Goal: Task Accomplishment & Management: Use online tool/utility

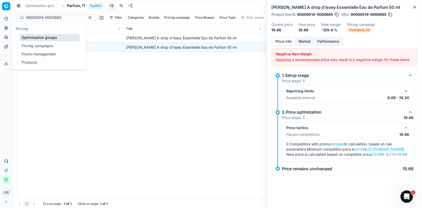
click at [23, 36] on link "Optimization groups" at bounding box center [50, 37] width 60 height 7
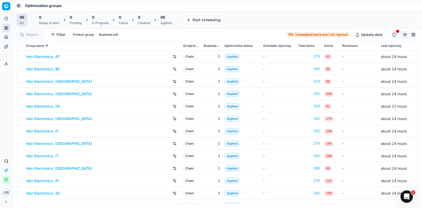
click at [7, 182] on button "Integration status" at bounding box center [6, 179] width 8 height 8
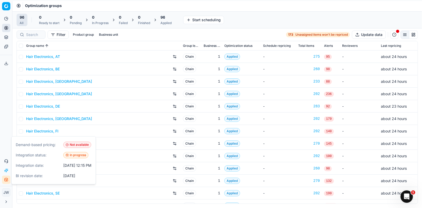
click at [7, 182] on button "Integration status" at bounding box center [6, 179] width 8 height 8
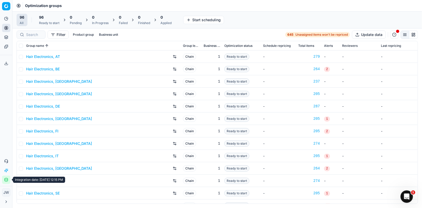
click at [4, 179] on icon "button" at bounding box center [6, 179] width 4 height 4
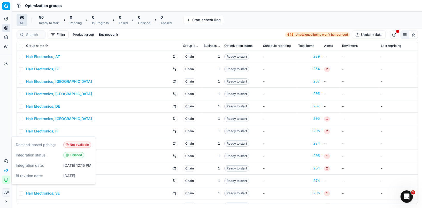
click at [4, 137] on div "Analytics Pricing Product portfolio Templates Export service 12 Contact support…" at bounding box center [6, 98] width 12 height 173
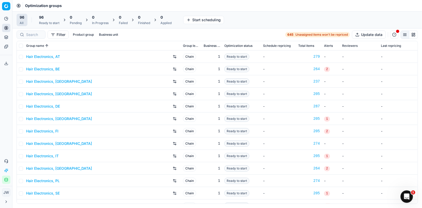
click at [41, 22] on div "Ready to start" at bounding box center [49, 23] width 20 height 4
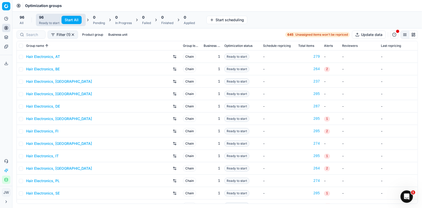
click at [73, 18] on button "Start All" at bounding box center [71, 20] width 20 height 8
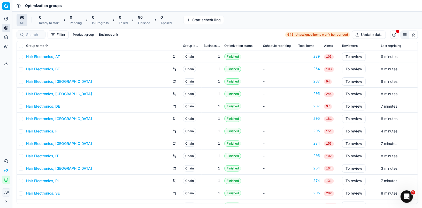
click at [144, 22] on div "Finished" at bounding box center [144, 23] width 12 height 4
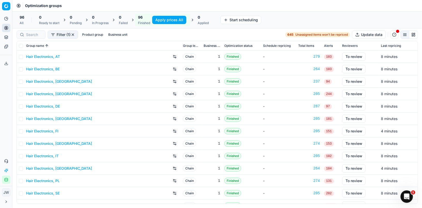
click at [163, 21] on button "Apply prices All" at bounding box center [169, 20] width 34 height 8
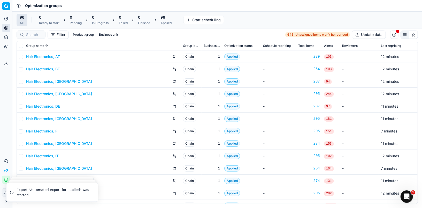
click at [167, 21] on div "Applied" at bounding box center [165, 23] width 11 height 4
click at [188, 20] on button "Export prices All" at bounding box center [190, 20] width 35 height 8
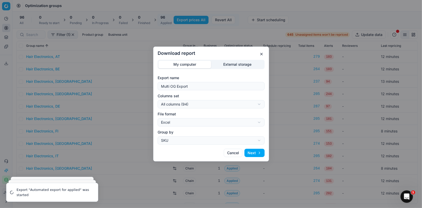
click at [204, 102] on div "Download report My computer External storage Export name Multi OG Export Column…" at bounding box center [211, 104] width 422 height 208
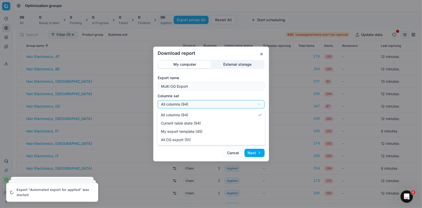
select select "custom"
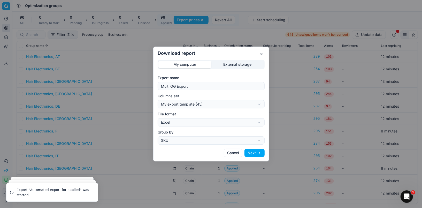
click at [192, 125] on div "Download report My computer External storage Export name Multi OG Export Column…" at bounding box center [211, 104] width 422 height 208
select select "csv"
click at [254, 154] on button "Next" at bounding box center [254, 152] width 20 height 8
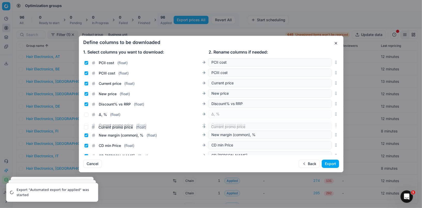
scroll to position [103, 0]
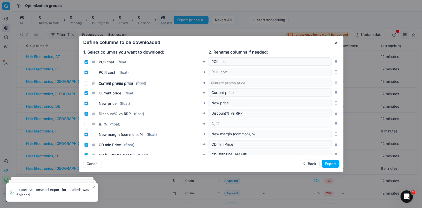
drag, startPoint x: 336, startPoint y: 106, endPoint x: 310, endPoint y: 84, distance: 34.1
click at [310, 84] on div "Current promo price ( float ) Current promo price" at bounding box center [211, 82] width 256 height 10
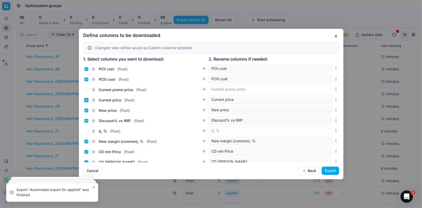
click at [85, 100] on input "Current price ( float )" at bounding box center [86, 100] width 4 height 4
checkbox input "false"
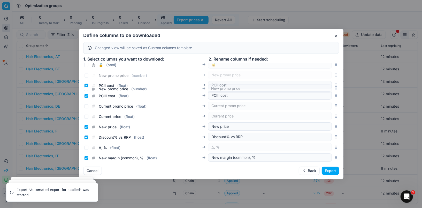
scroll to position [80, 0]
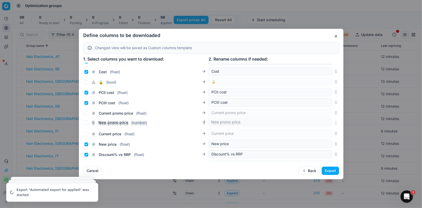
drag, startPoint x: 335, startPoint y: 109, endPoint x: 319, endPoint y: 122, distance: 21.0
click at [319, 122] on div "New promo price ( number ) New promo price" at bounding box center [211, 123] width 256 height 10
click at [85, 114] on input "Current promo price ( float )" at bounding box center [86, 113] width 4 height 4
checkbox input "true"
click at [85, 124] on input "New promo price ( number )" at bounding box center [86, 123] width 4 height 4
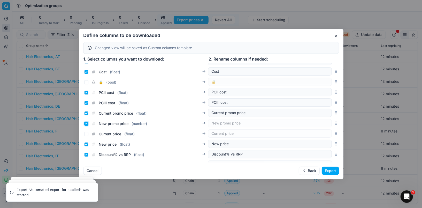
checkbox input "true"
click at [86, 144] on input "New price ( float )" at bounding box center [86, 144] width 4 height 4
checkbox input "false"
click at [330, 172] on button "Export" at bounding box center [329, 170] width 17 height 8
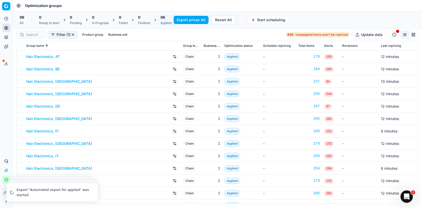
click at [7, 66] on button "Export service" at bounding box center [6, 63] width 8 height 8
